Goal: Information Seeking & Learning: Learn about a topic

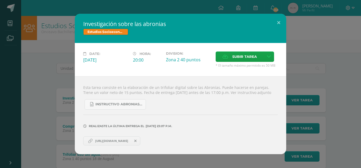
click at [35, 34] on div "Investigación sobre las abronias Estudios Socioeconómicos [PERSON_NAME] V Date:…" at bounding box center [180, 84] width 357 height 140
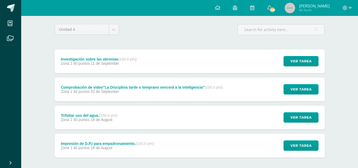
scroll to position [39, 0]
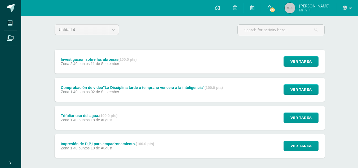
click at [123, 124] on div "Trifoliar uso del agua. (100.0 pts) Zona 1 40 puntos [DATE]" at bounding box center [89, 118] width 69 height 24
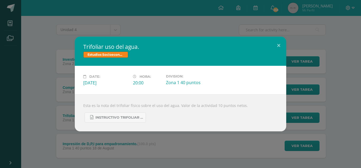
click at [306, 115] on div "Trifoliar uso del agua. Estudios Socioeconómicos [PERSON_NAME] V Date: [DATE] H…" at bounding box center [180, 84] width 357 height 94
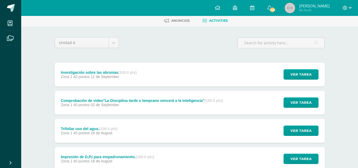
scroll to position [25, 0]
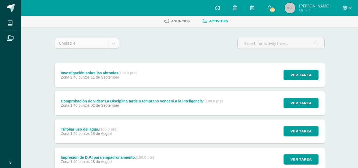
click at [75, 43] on body "Se ha añadido correctamente el enlace My courses Archivos Cerrar panel Biología…" at bounding box center [179, 90] width 358 height 231
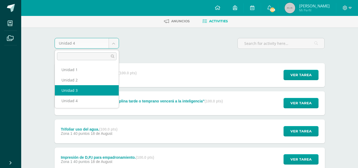
select select "Unidad 3"
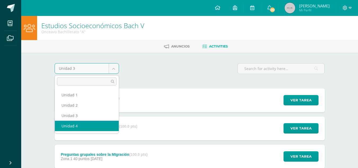
select select "Unidad 4"
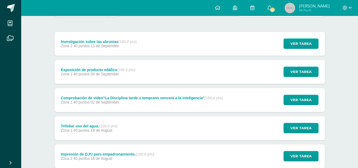
scroll to position [57, 0]
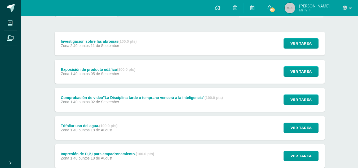
click at [142, 78] on div "Exposición de producto edáfico (100.0 pts) Zona 1 40 puntos [DATE]" at bounding box center [98, 72] width 87 height 24
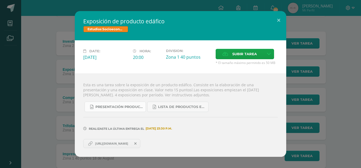
click at [134, 108] on span "Presentación producto edáfico zona 14 2025.docx" at bounding box center [120, 107] width 48 height 4
click at [179, 109] on link "LISTA DE PRODUCTOS EDÁFICOS PARA EXPOSCIÓN Z. 14.xlsx" at bounding box center [177, 106] width 61 height 10
click at [53, 10] on div "Exposición de producto edáfico Estudios Socioeconómicos Bach V Date: Friday 05 …" at bounding box center [180, 84] width 361 height 168
